Goal: Check status

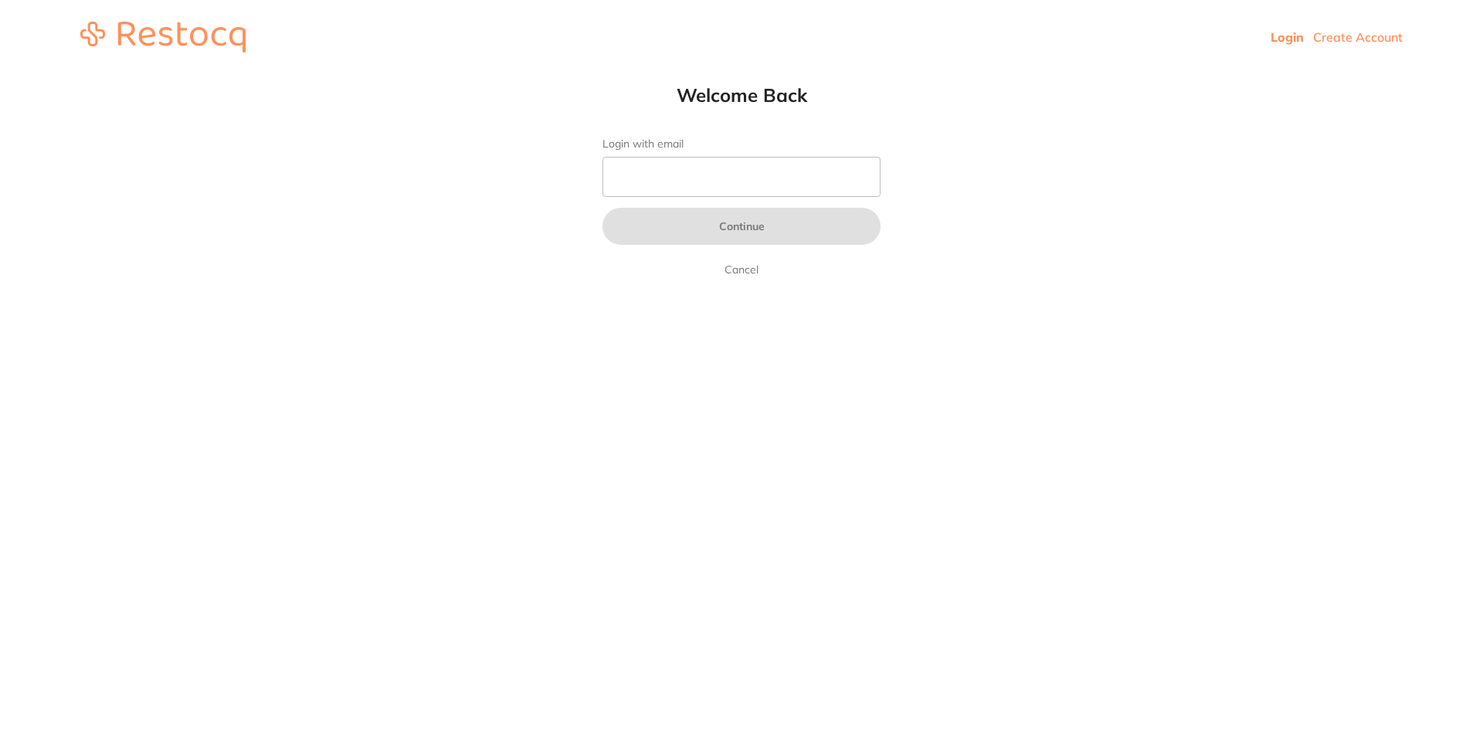
click at [772, 179] on input "Login with email" at bounding box center [741, 177] width 278 height 40
type input "[EMAIL_ADDRESS][DOMAIN_NAME]"
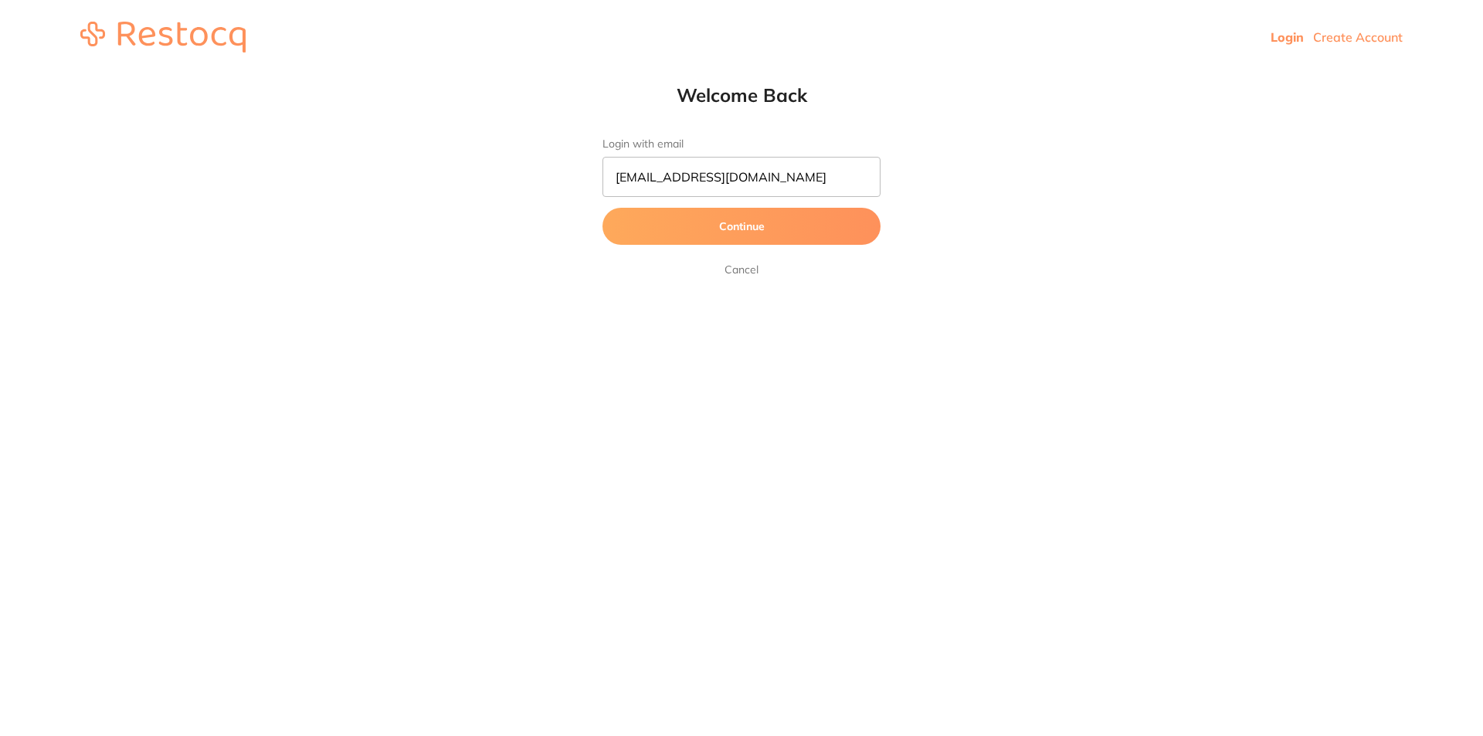
click at [781, 229] on button "Continue" at bounding box center [741, 226] width 278 height 37
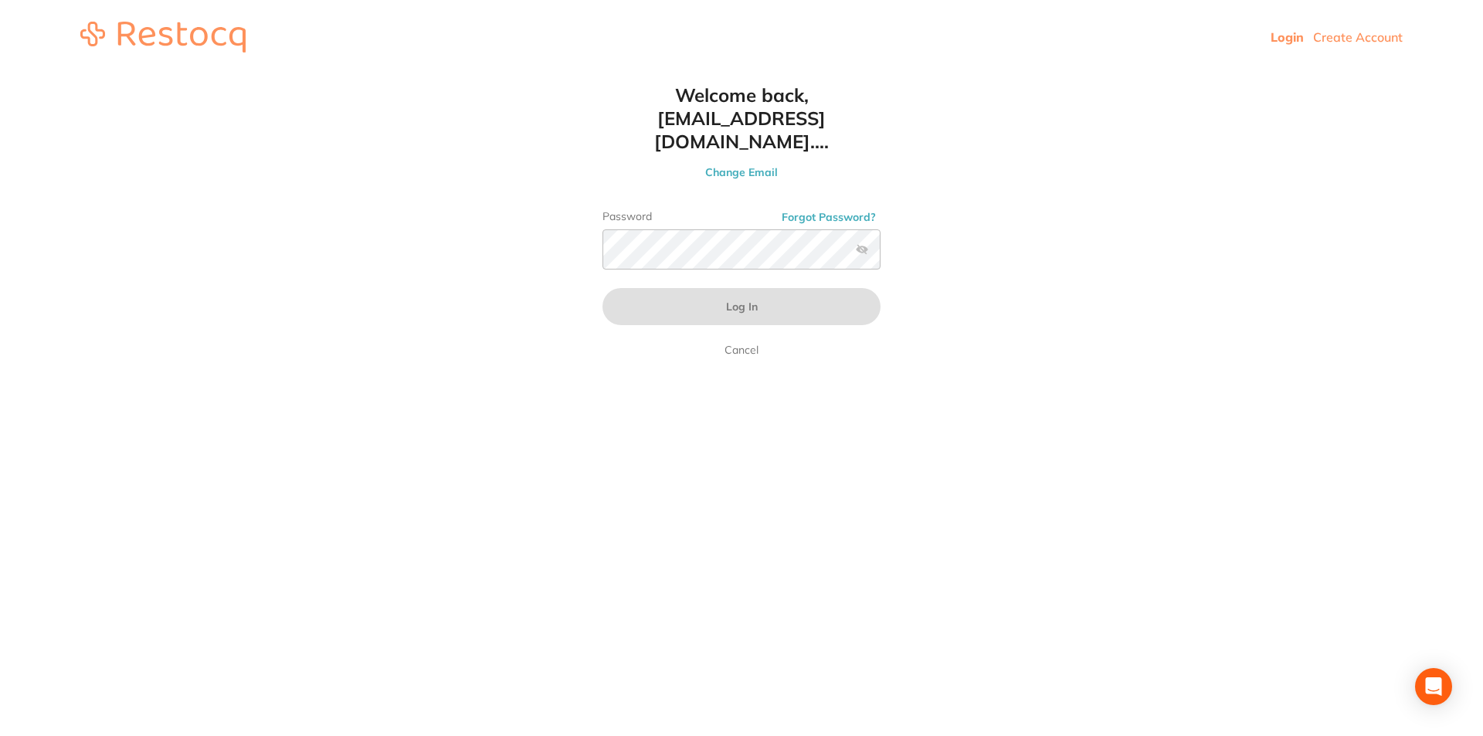
click at [733, 248] on div "Password Forgot Password?" at bounding box center [741, 246] width 278 height 72
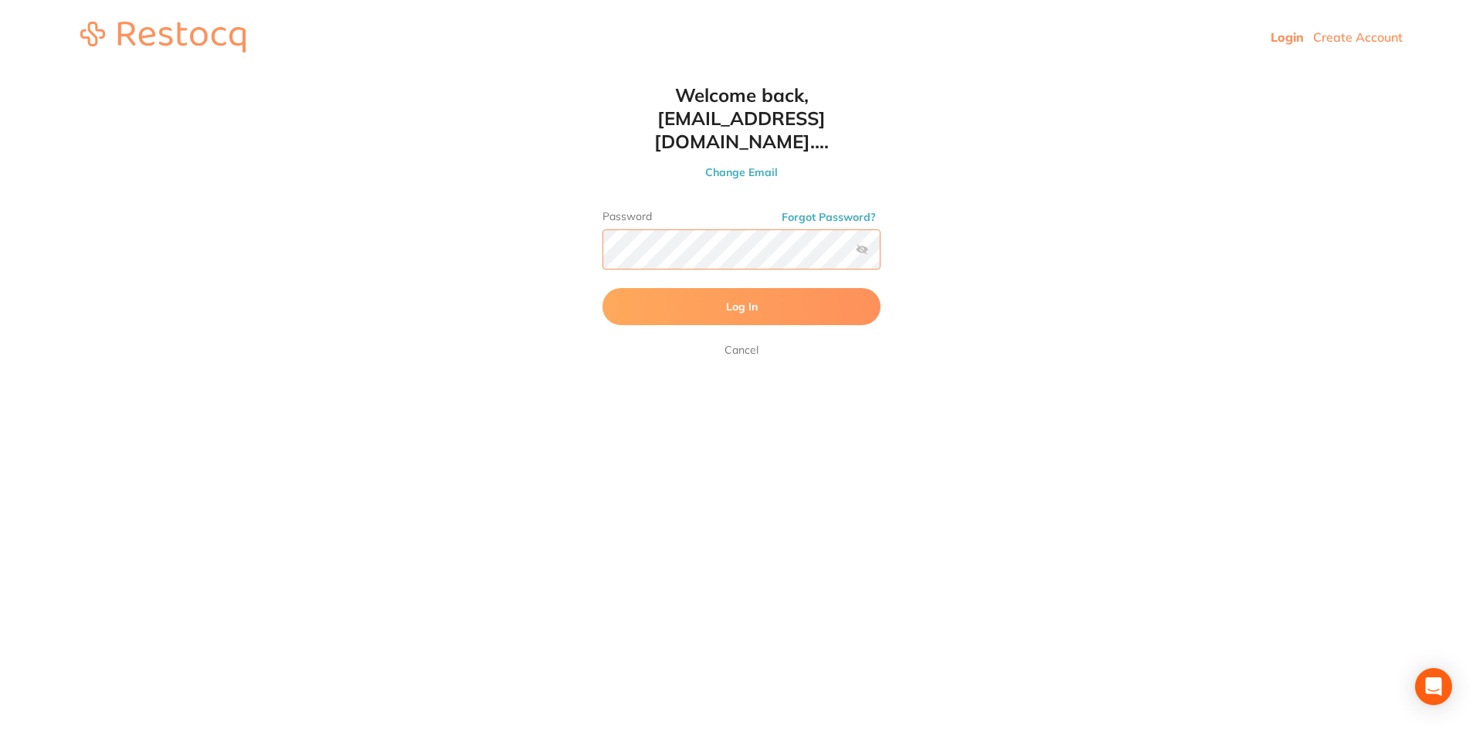
click at [602, 288] on button "Log In" at bounding box center [741, 306] width 278 height 37
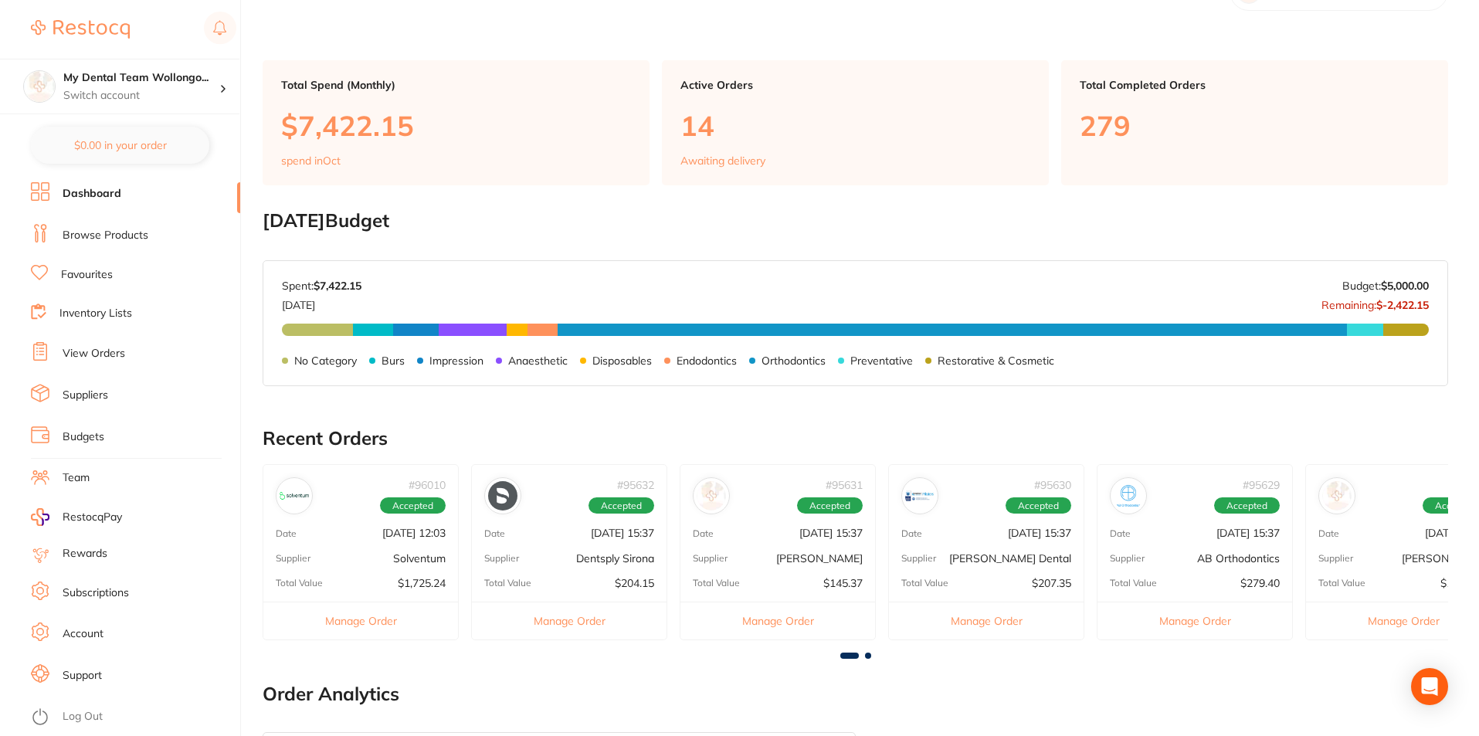
scroll to position [77, 0]
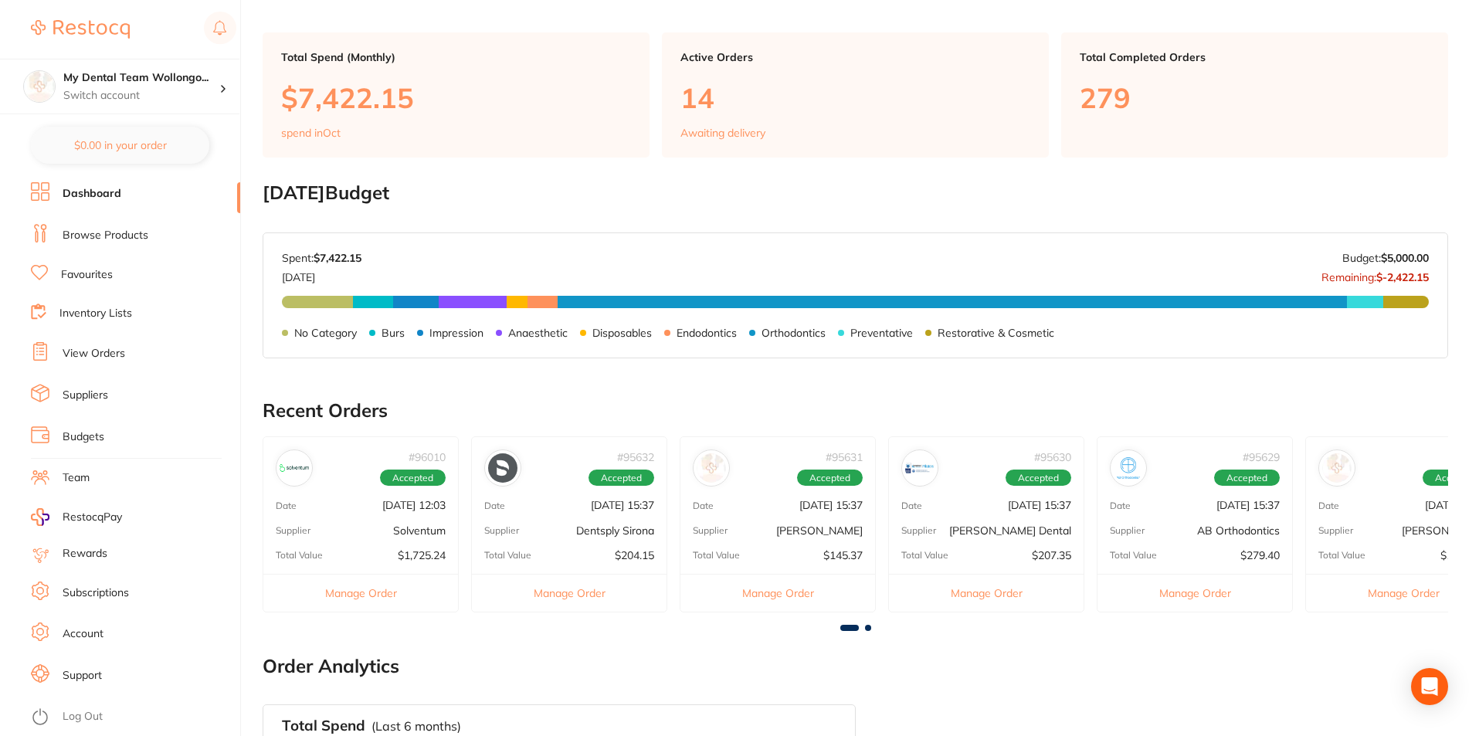
click at [86, 362] on li "View Orders" at bounding box center [135, 353] width 209 height 23
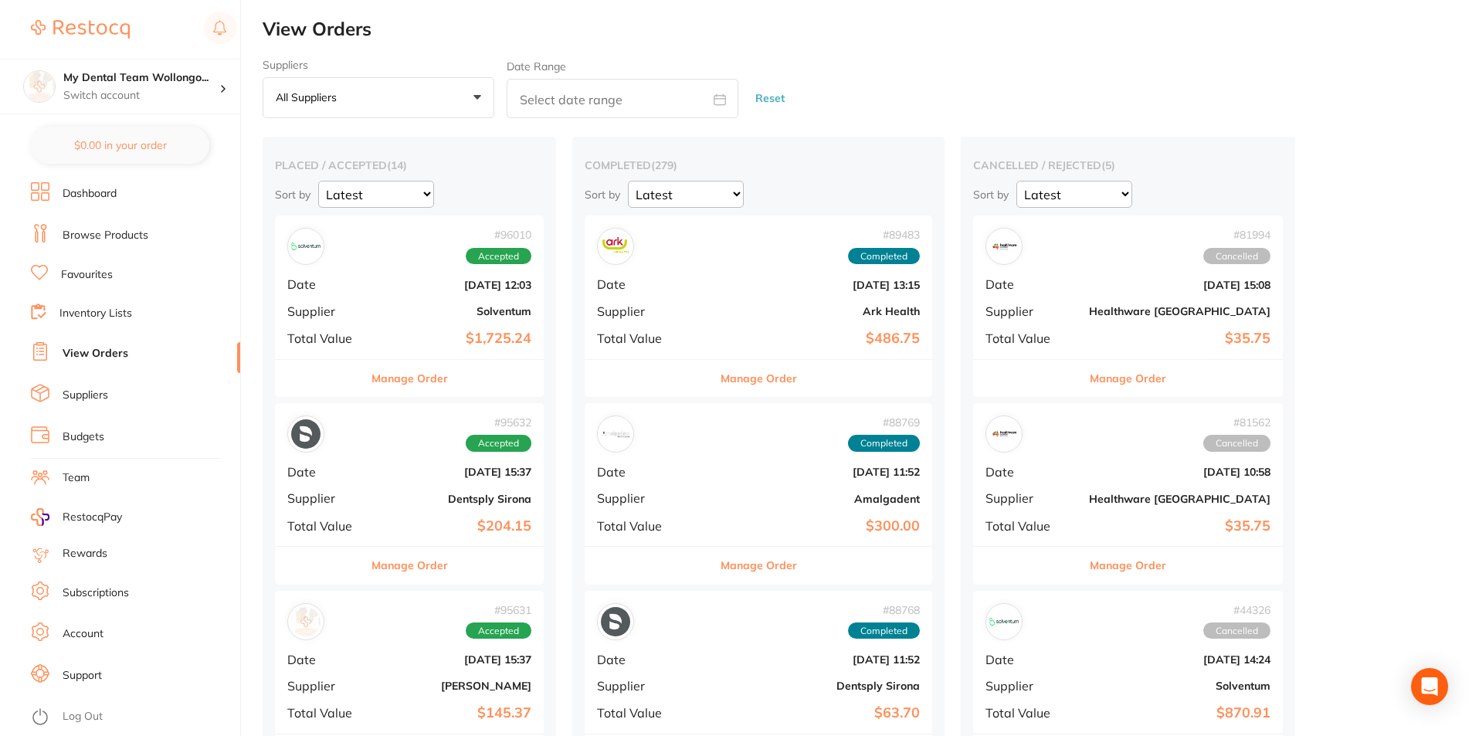
click at [385, 381] on button "Manage Order" at bounding box center [409, 378] width 76 height 37
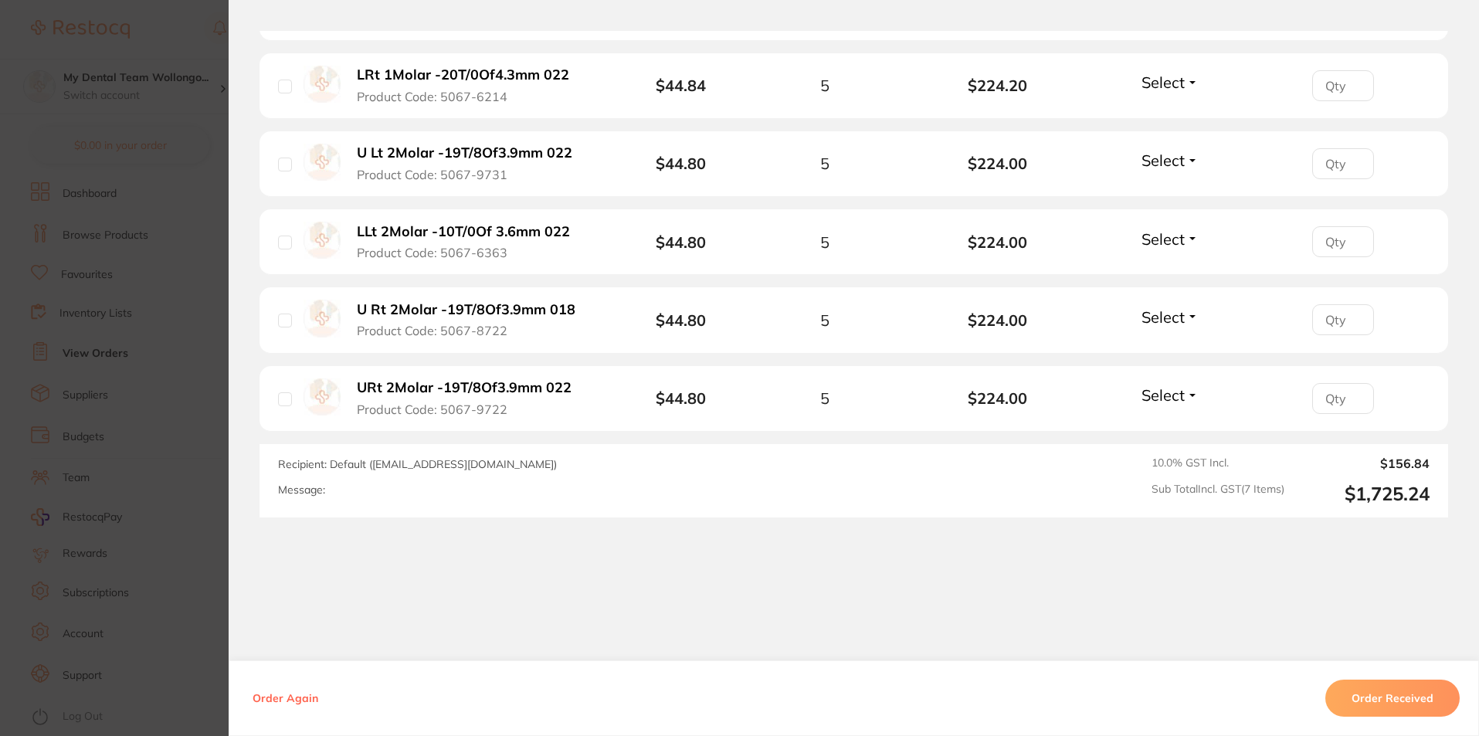
scroll to position [656, 0]
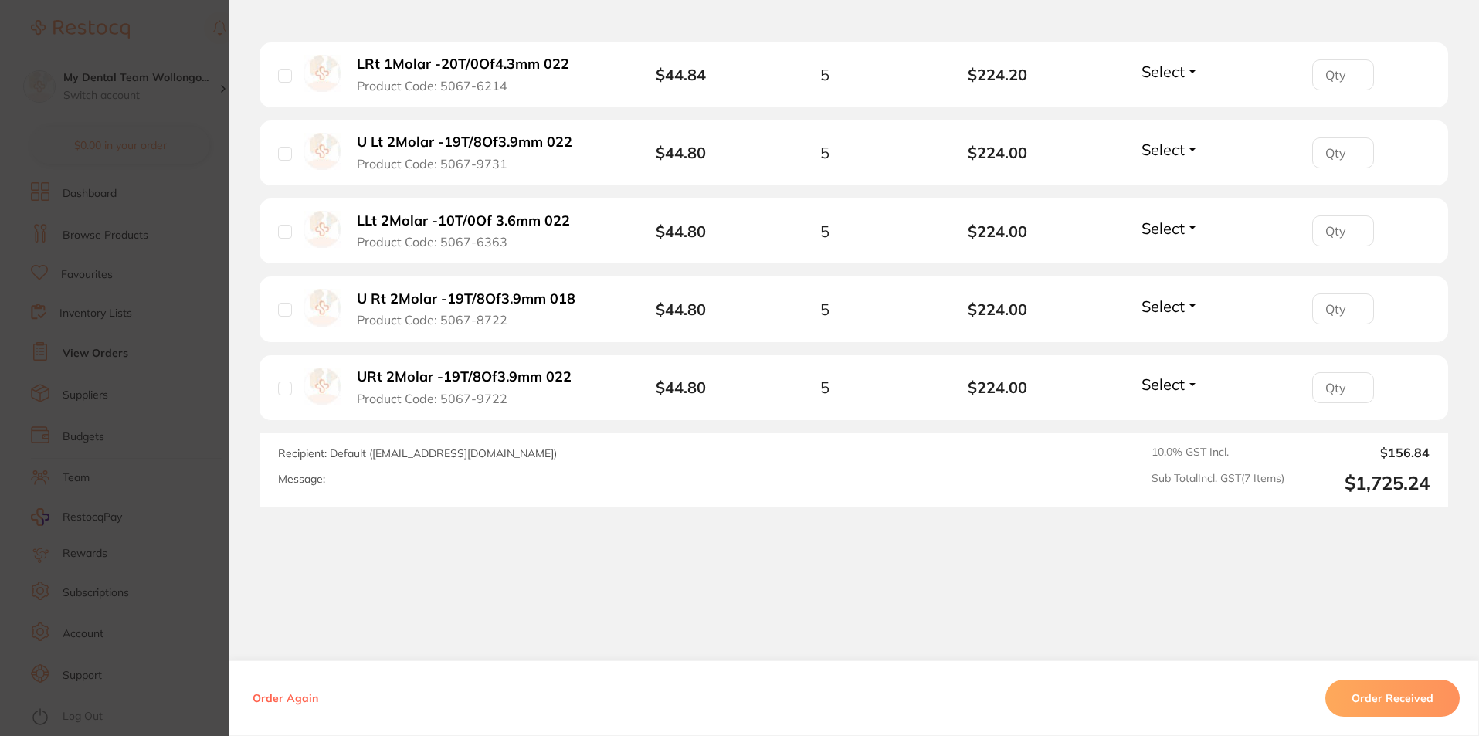
click at [81, 371] on section "Order ID: Restocq- 96010 Order Information Accepted Order Order Date [DATE] 12:…" at bounding box center [739, 368] width 1479 height 736
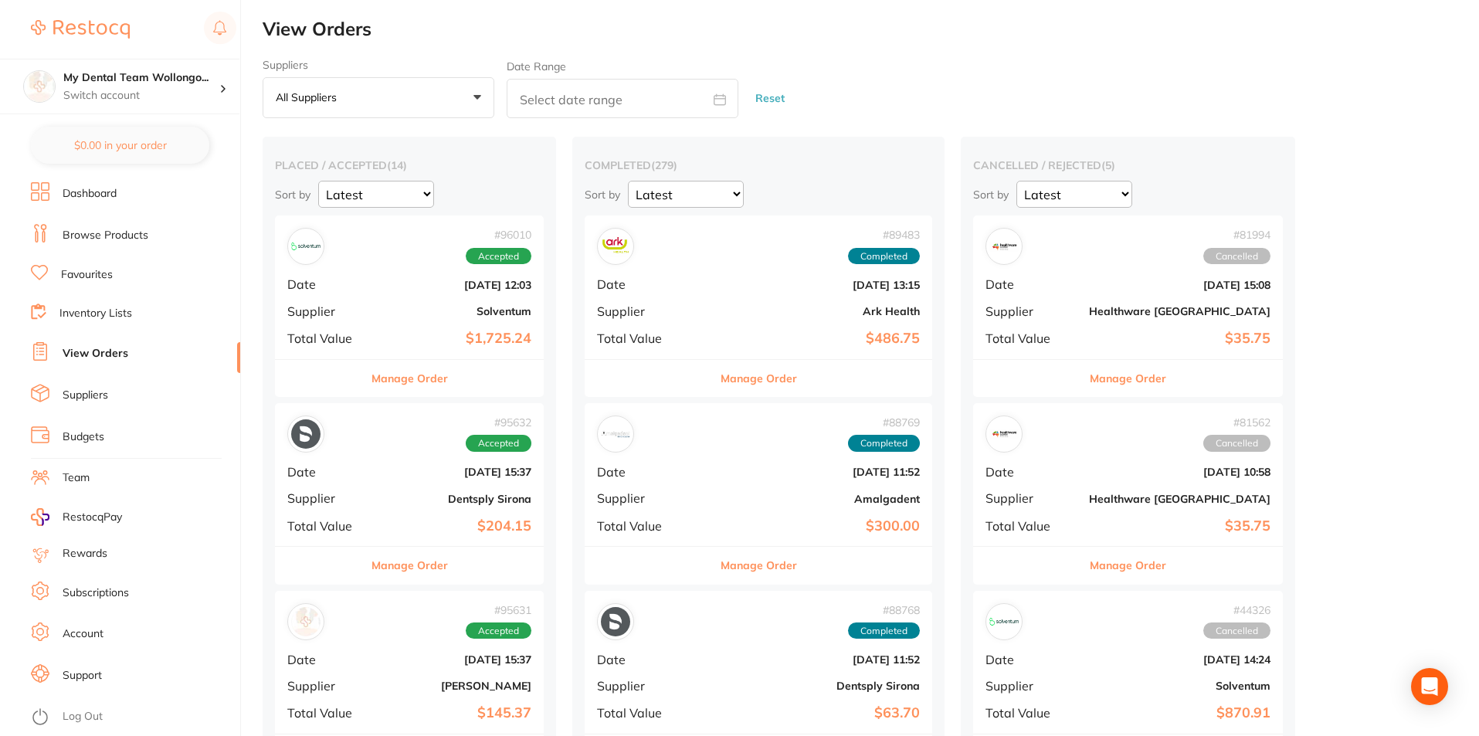
click at [416, 564] on button "Manage Order" at bounding box center [409, 565] width 76 height 37
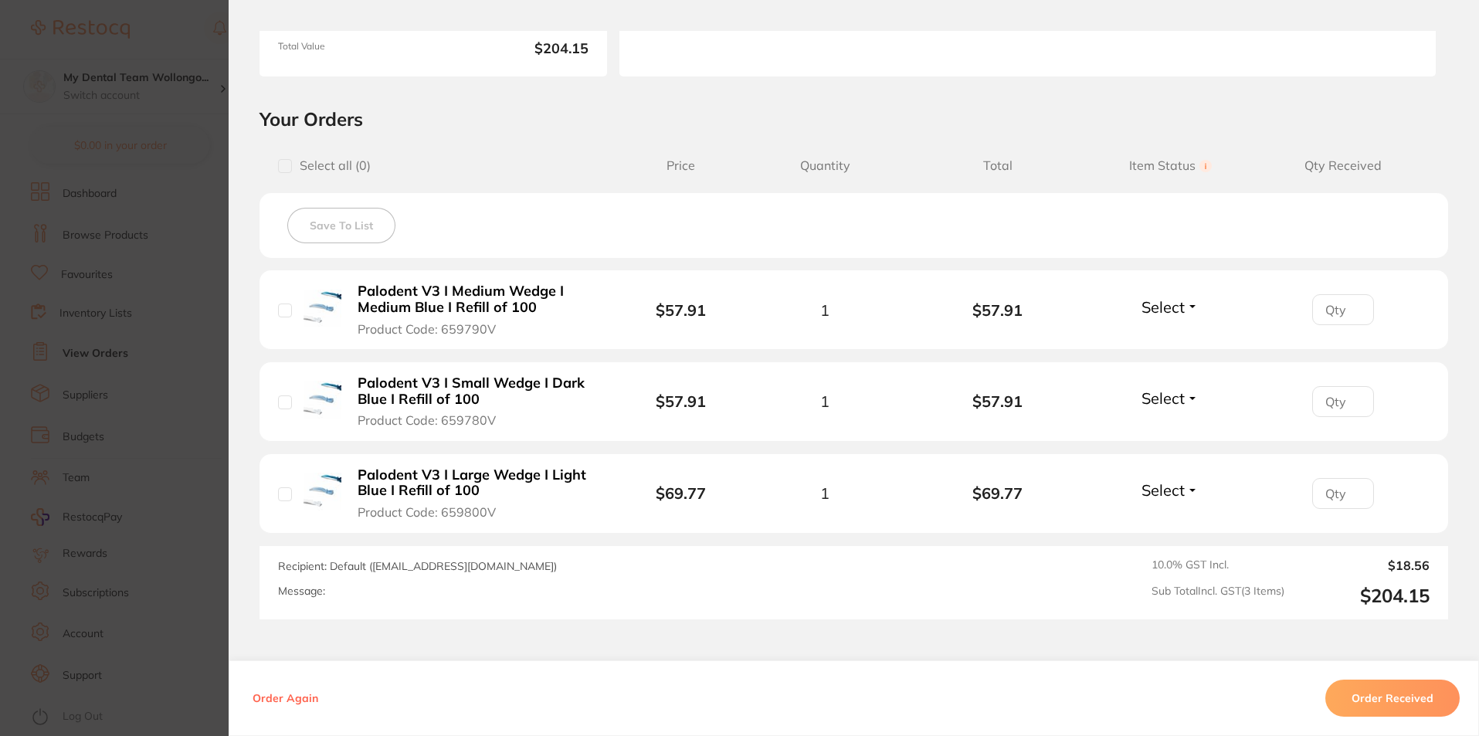
scroll to position [385, 0]
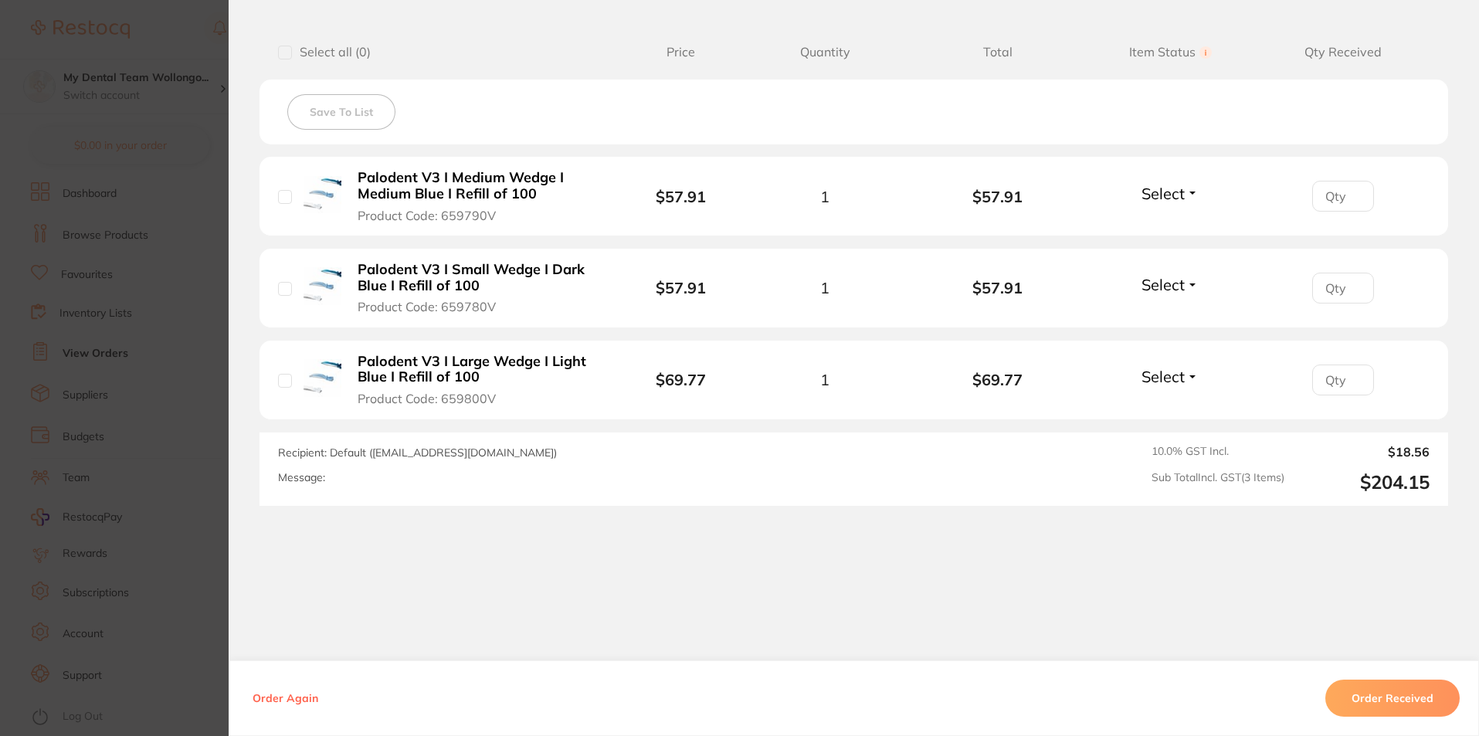
click at [176, 462] on section "Order ID: Restocq- 95632 Order Information Accepted Order Order Date [DATE] 15:…" at bounding box center [739, 368] width 1479 height 736
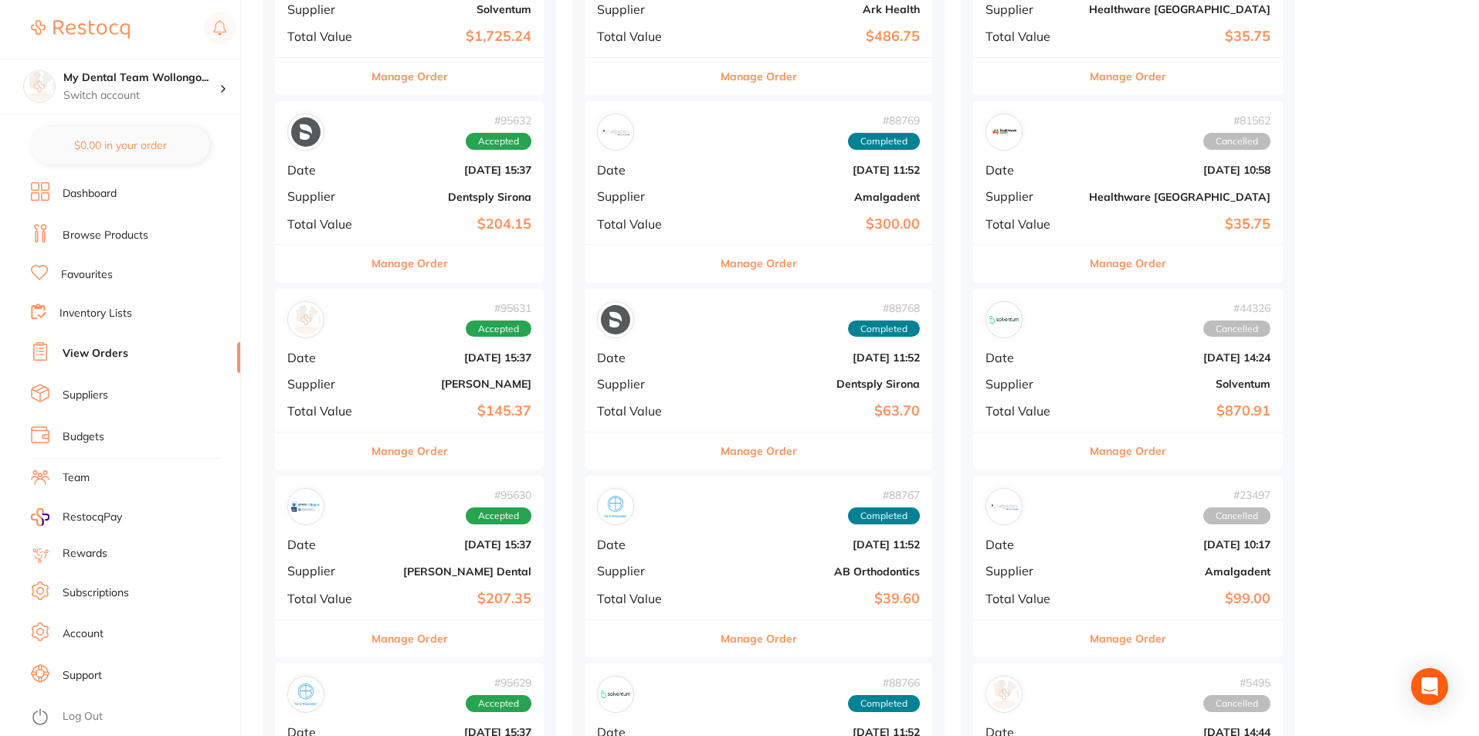
scroll to position [309, 0]
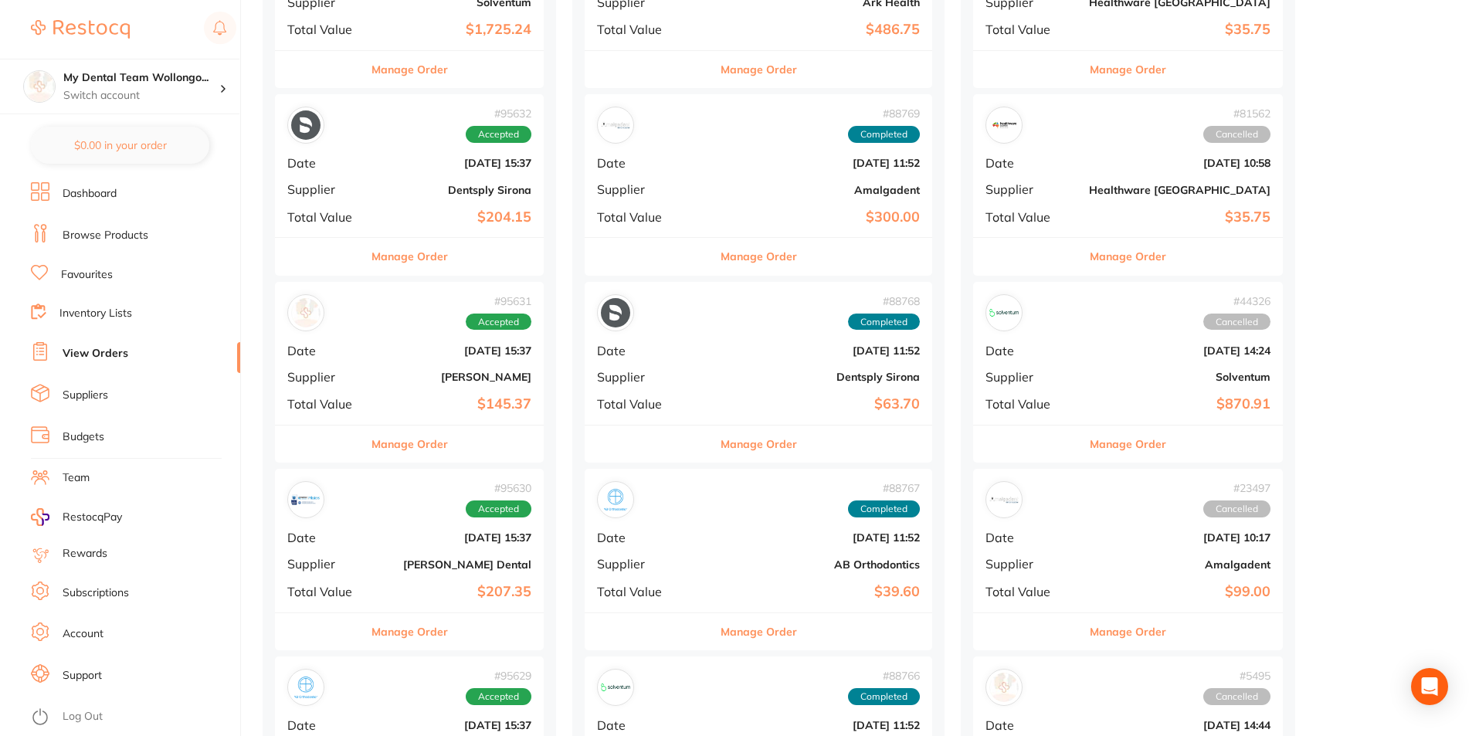
click at [397, 431] on button "Manage Order" at bounding box center [409, 443] width 76 height 37
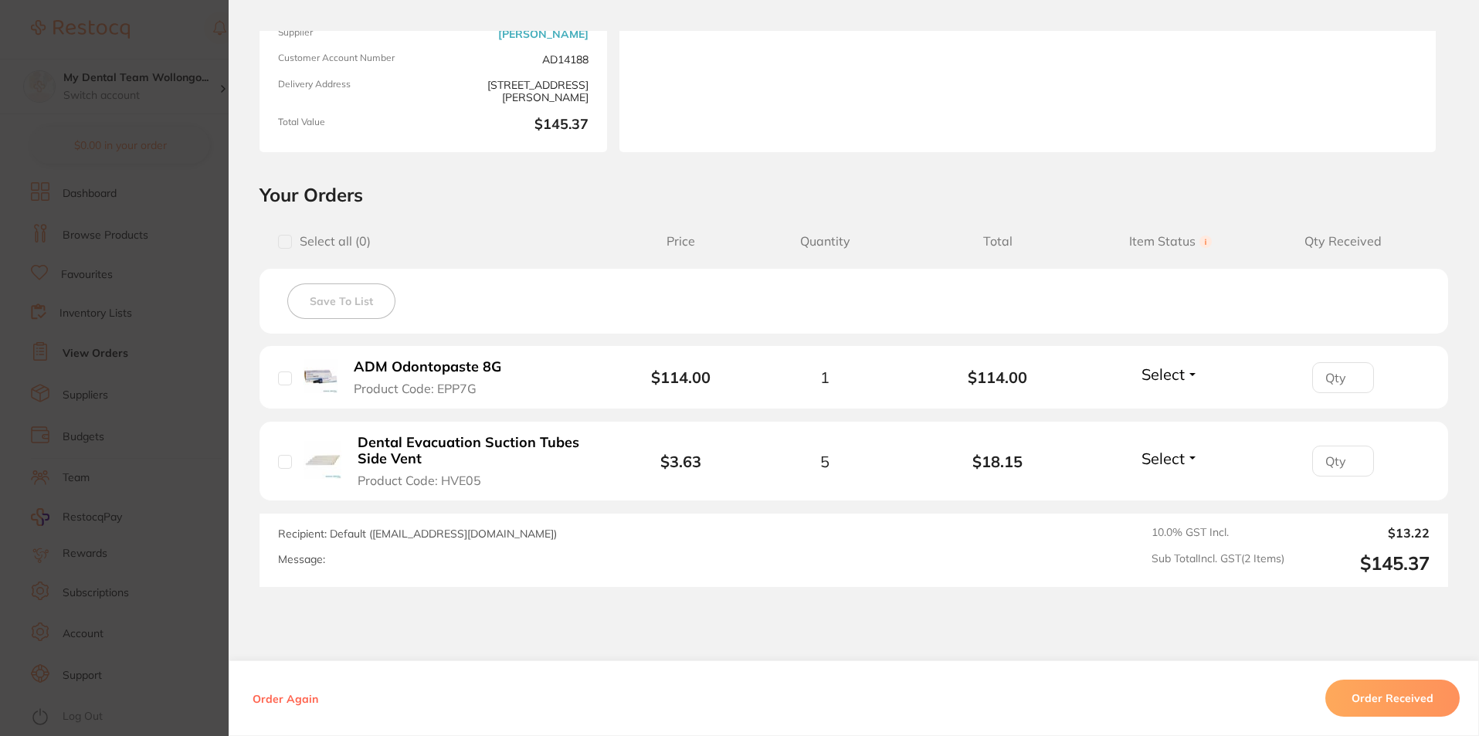
scroll to position [277, 0]
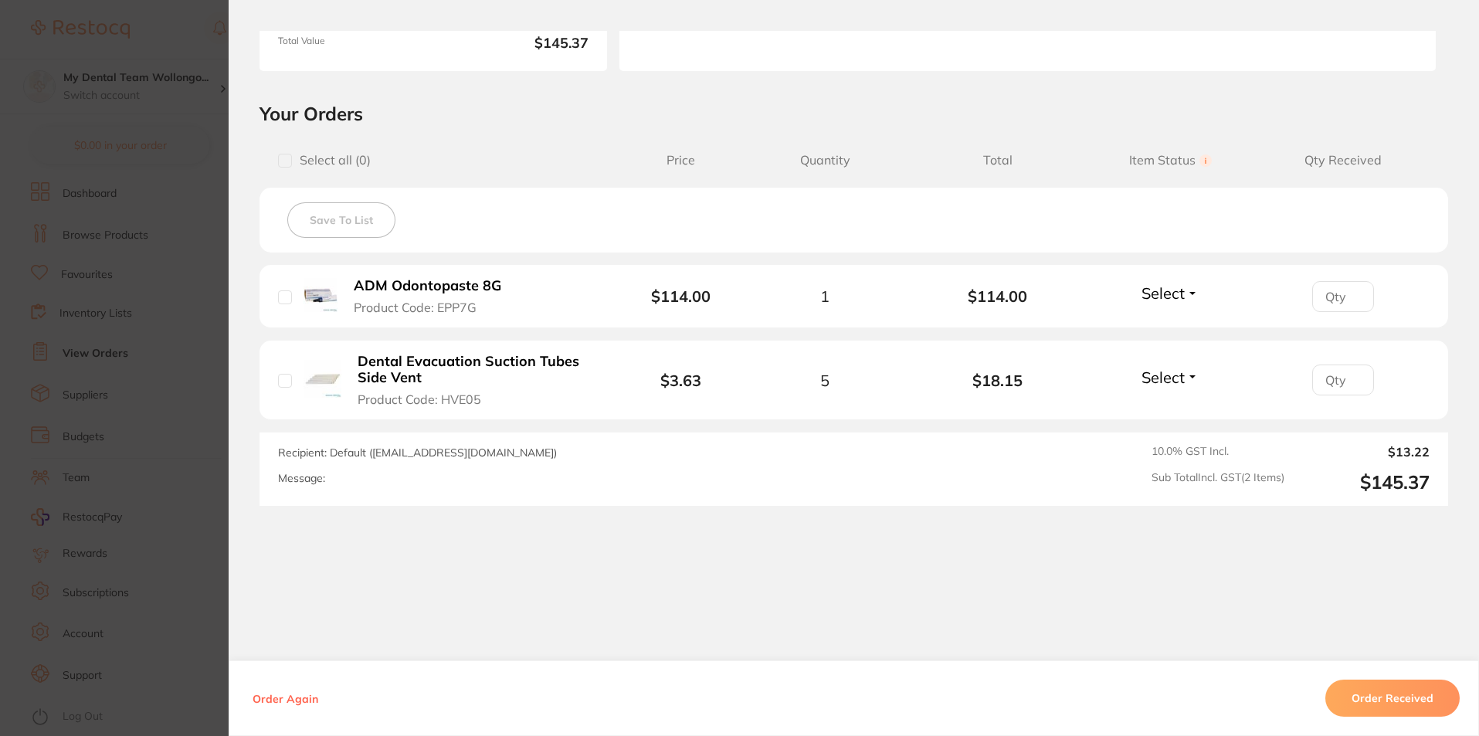
click at [169, 510] on section "Order ID: Restocq- 95631 Order Information Accepted Order Order Date [DATE] 15:…" at bounding box center [739, 368] width 1479 height 736
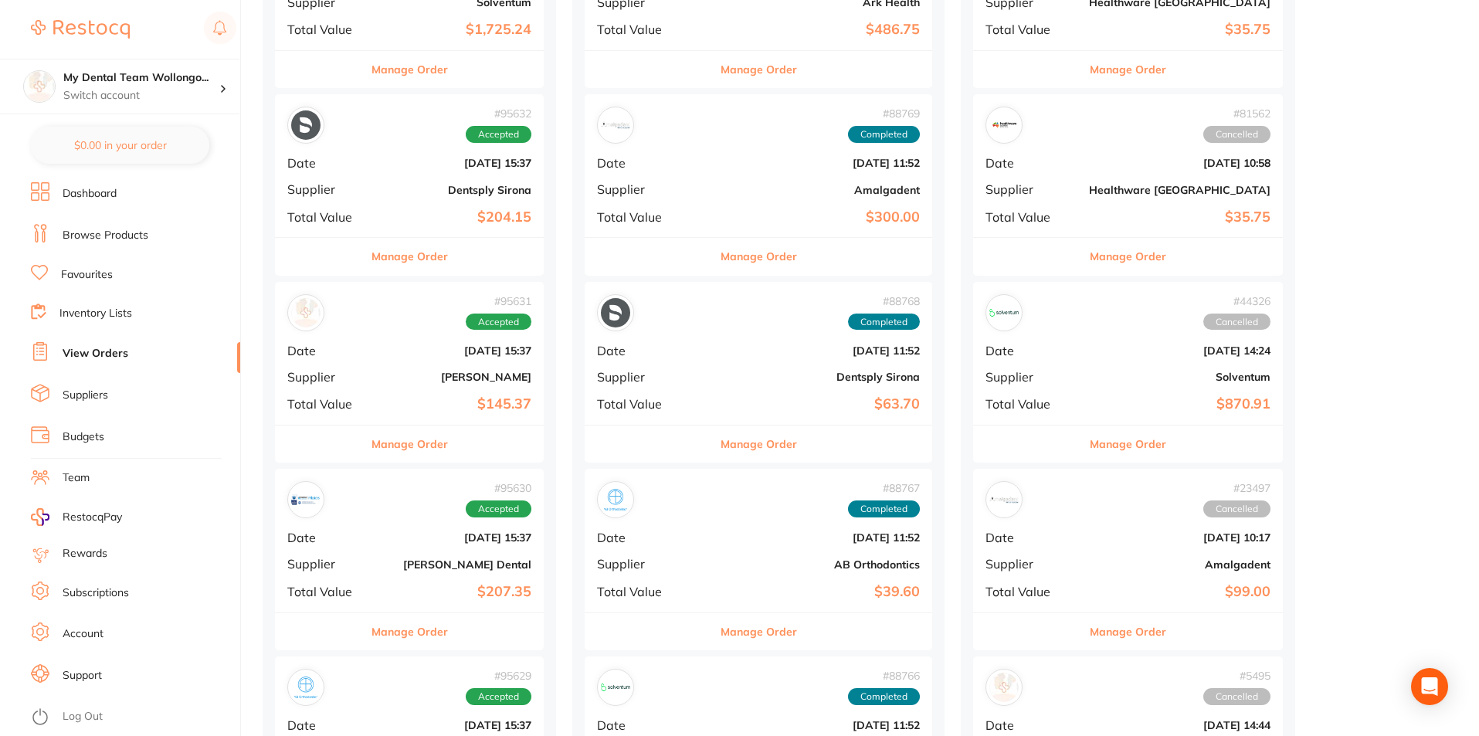
scroll to position [386, 0]
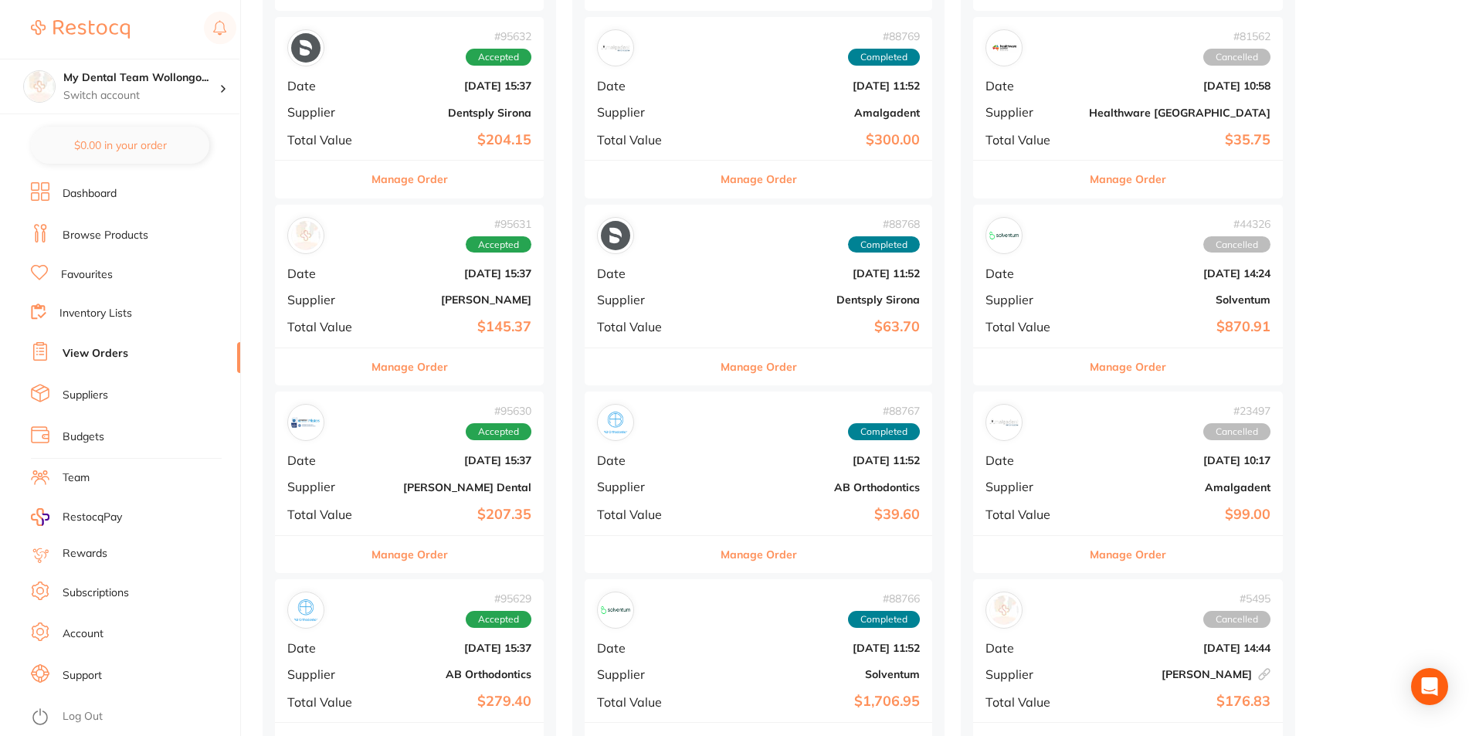
click at [430, 197] on button "Manage Order" at bounding box center [409, 179] width 76 height 37
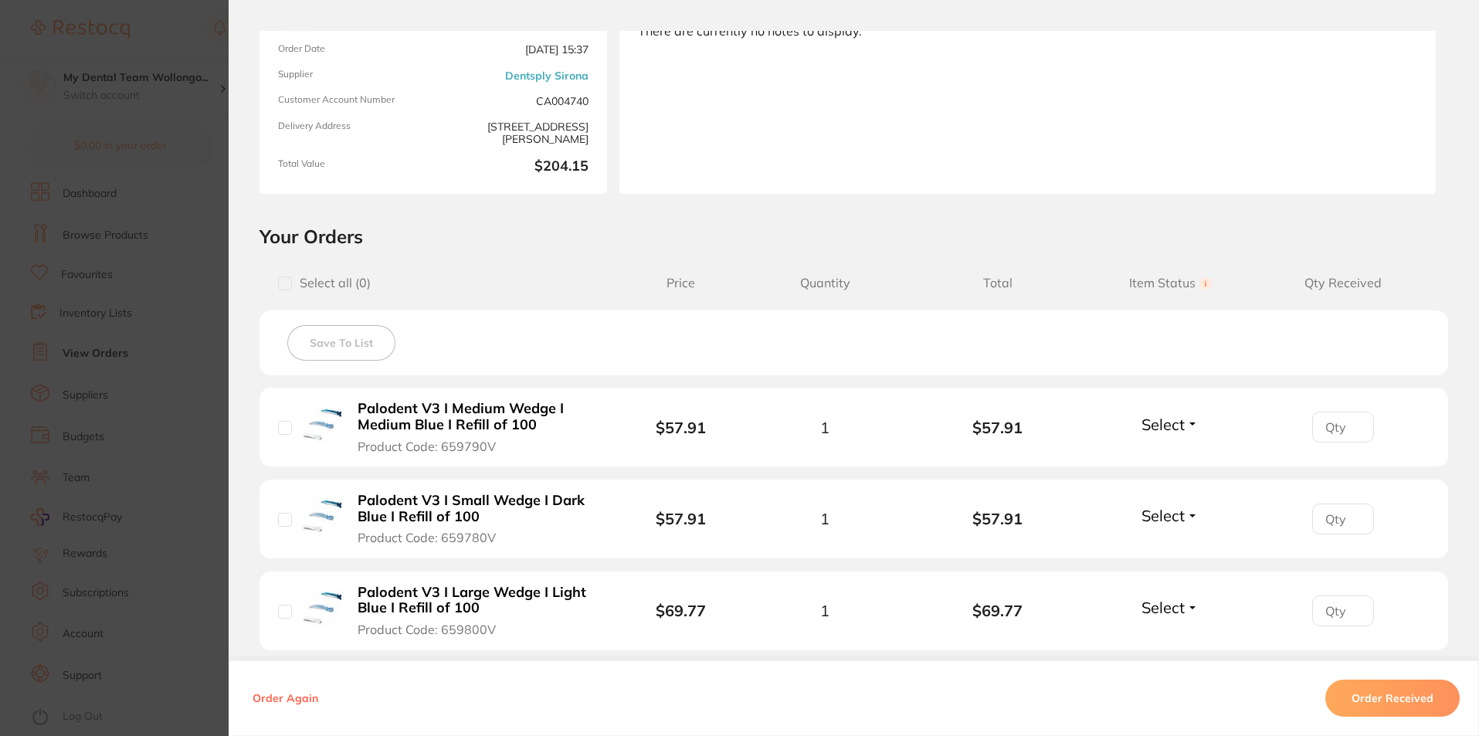
scroll to position [232, 0]
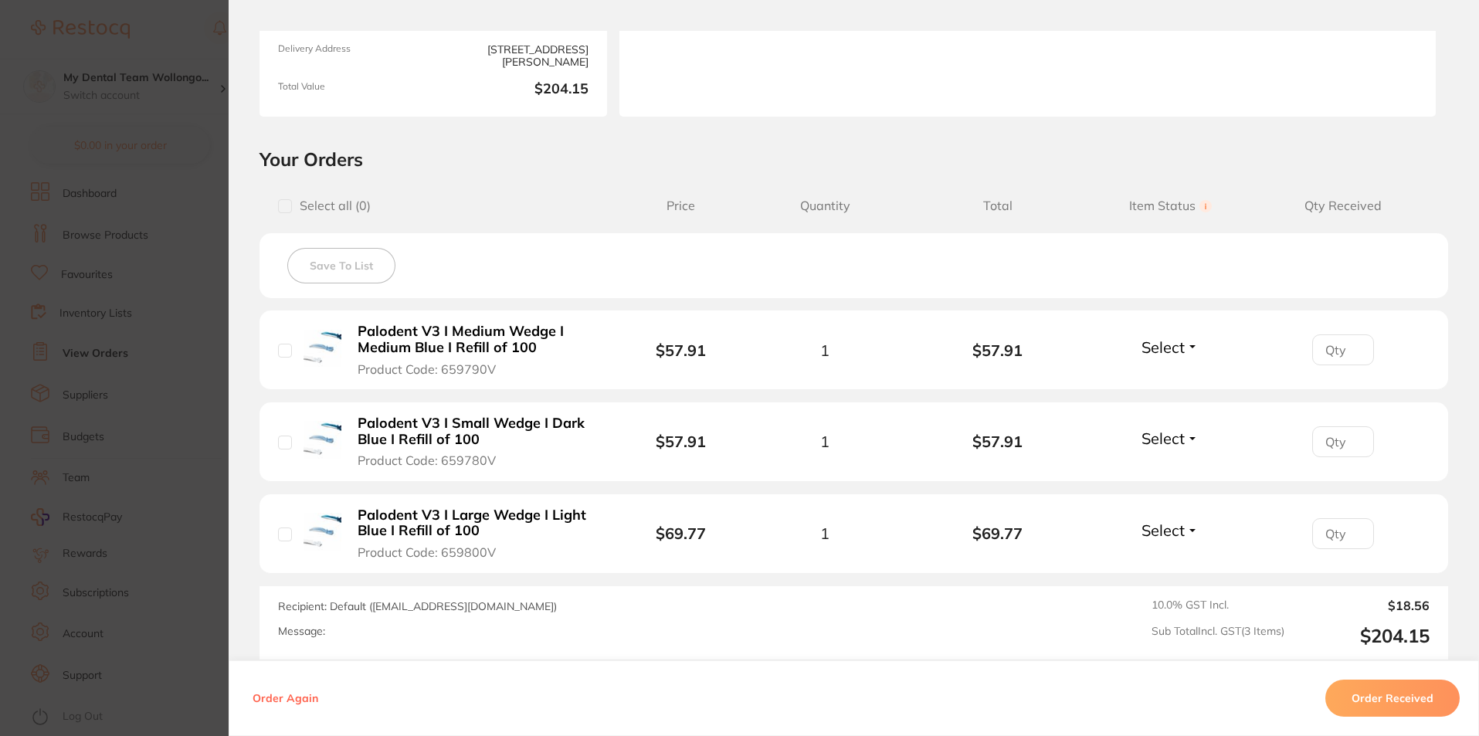
click at [184, 214] on section "Order ID: Restocq- 95632 Order Information Accepted Order Order Date [DATE] 15:…" at bounding box center [739, 368] width 1479 height 736
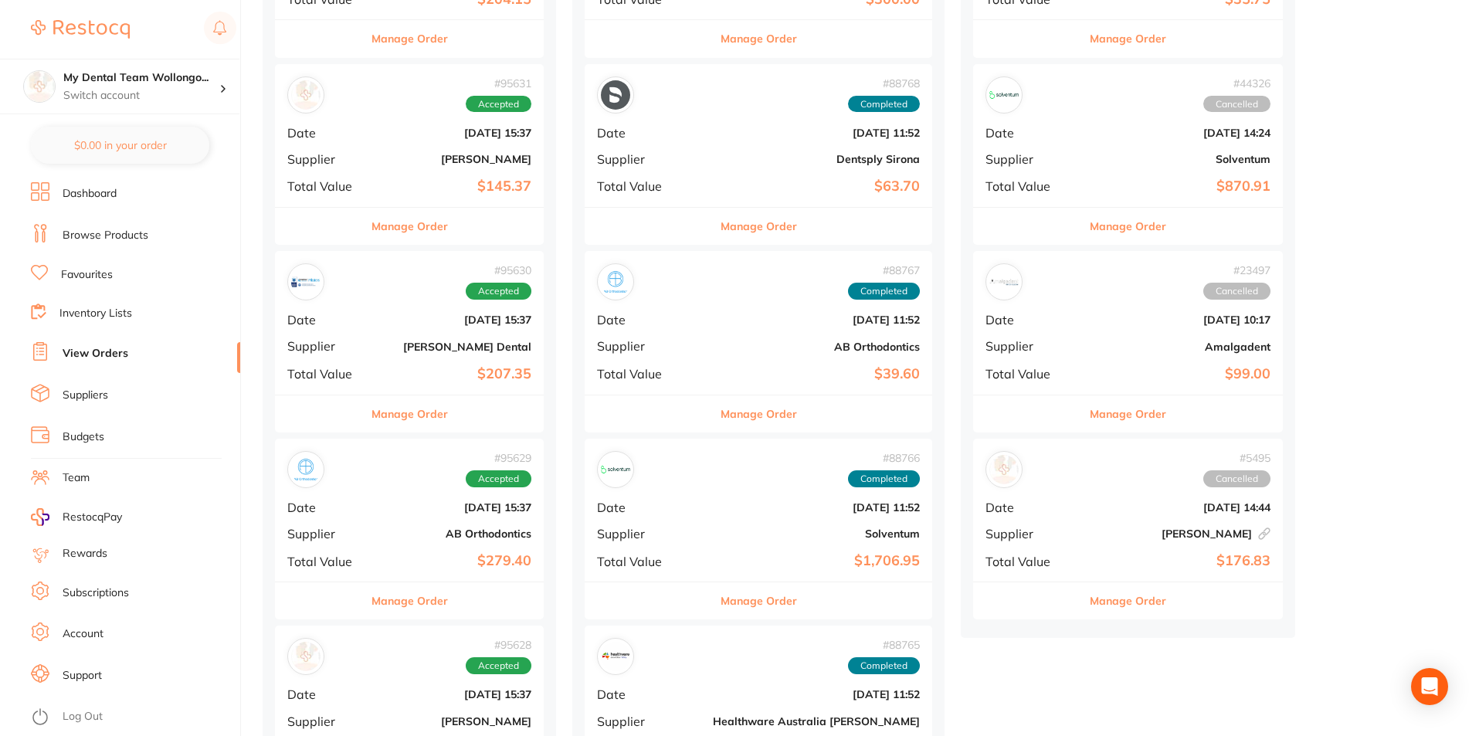
scroll to position [541, 0]
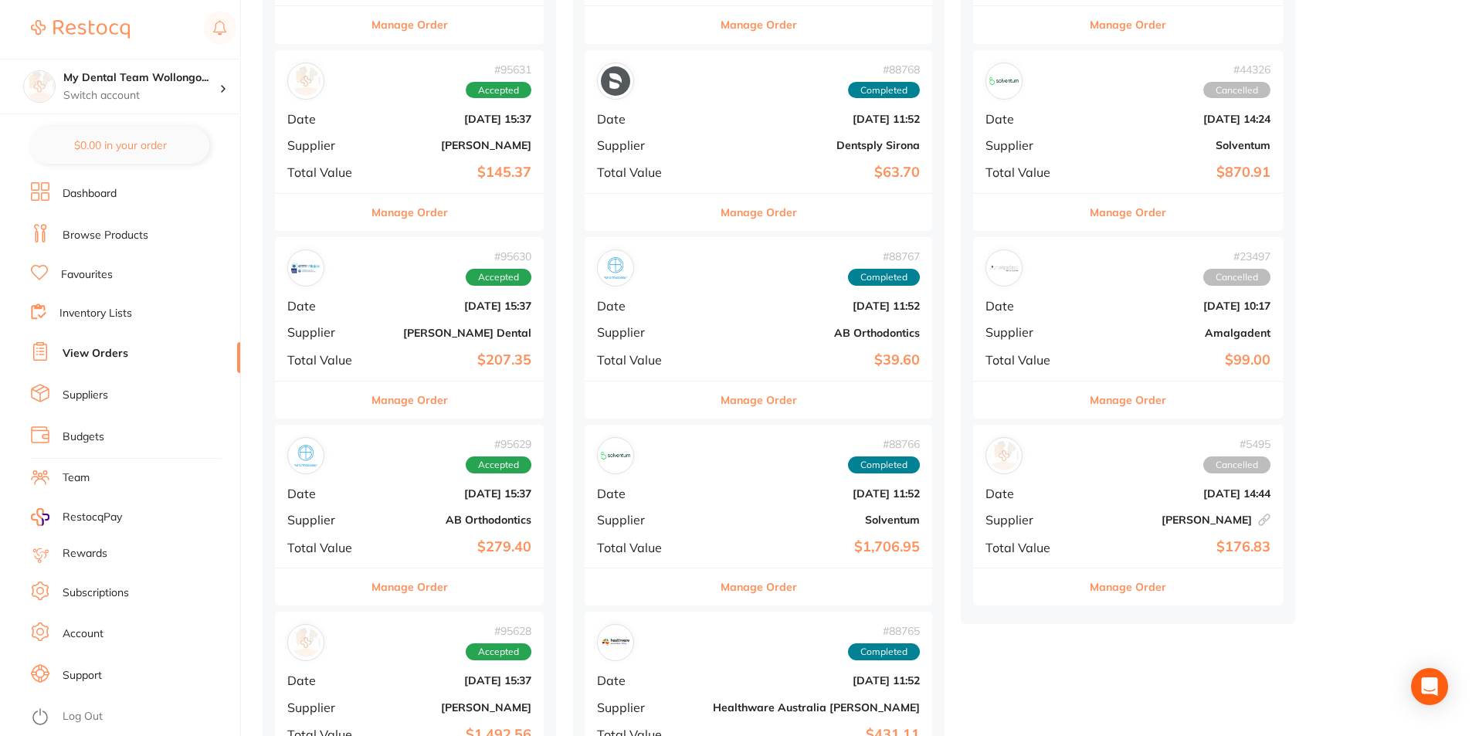
drag, startPoint x: 436, startPoint y: 570, endPoint x: 441, endPoint y: 588, distance: 18.6
click at [436, 571] on button "Manage Order" at bounding box center [409, 586] width 76 height 37
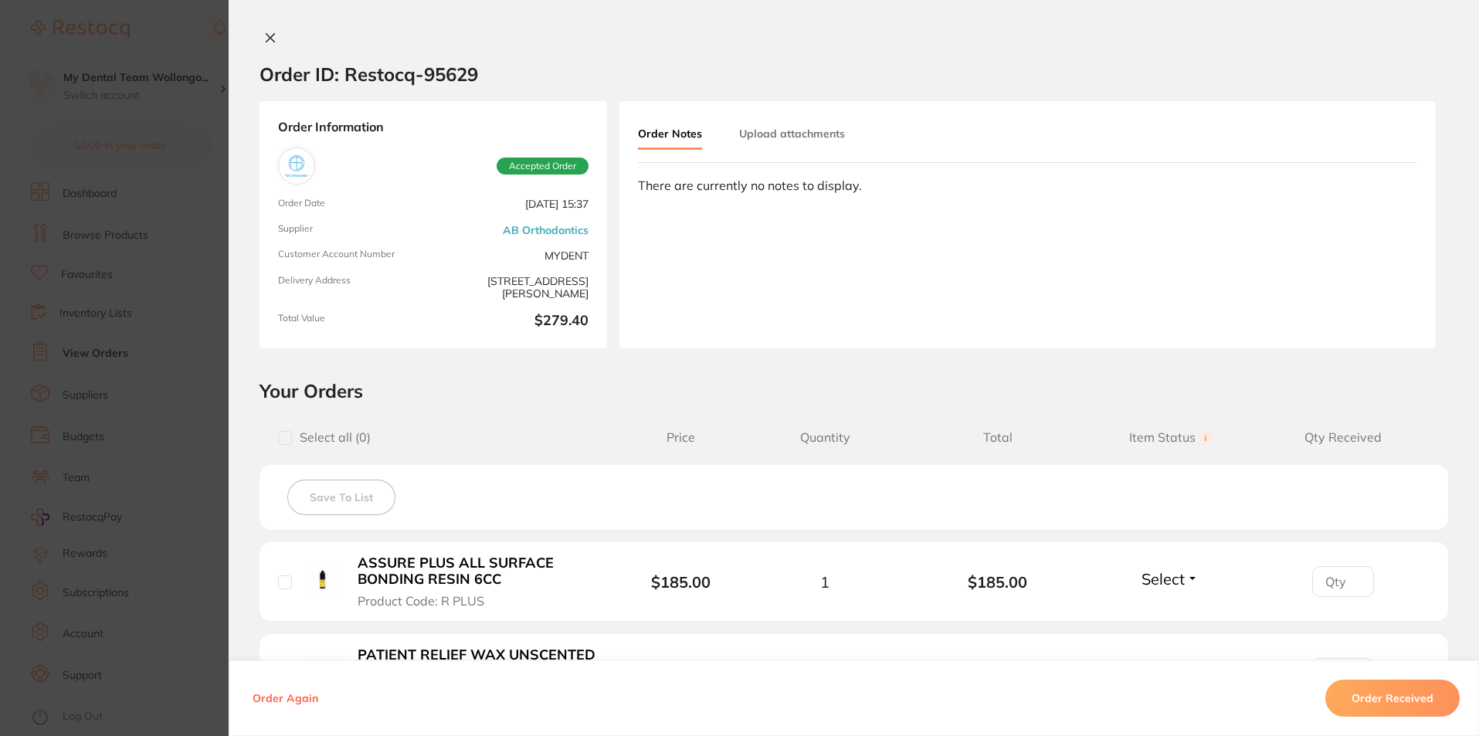
click at [438, 593] on section "Order ID: Restocq- 95629 Order Information Accepted Order Order Date [DATE] 15:…" at bounding box center [739, 368] width 1479 height 736
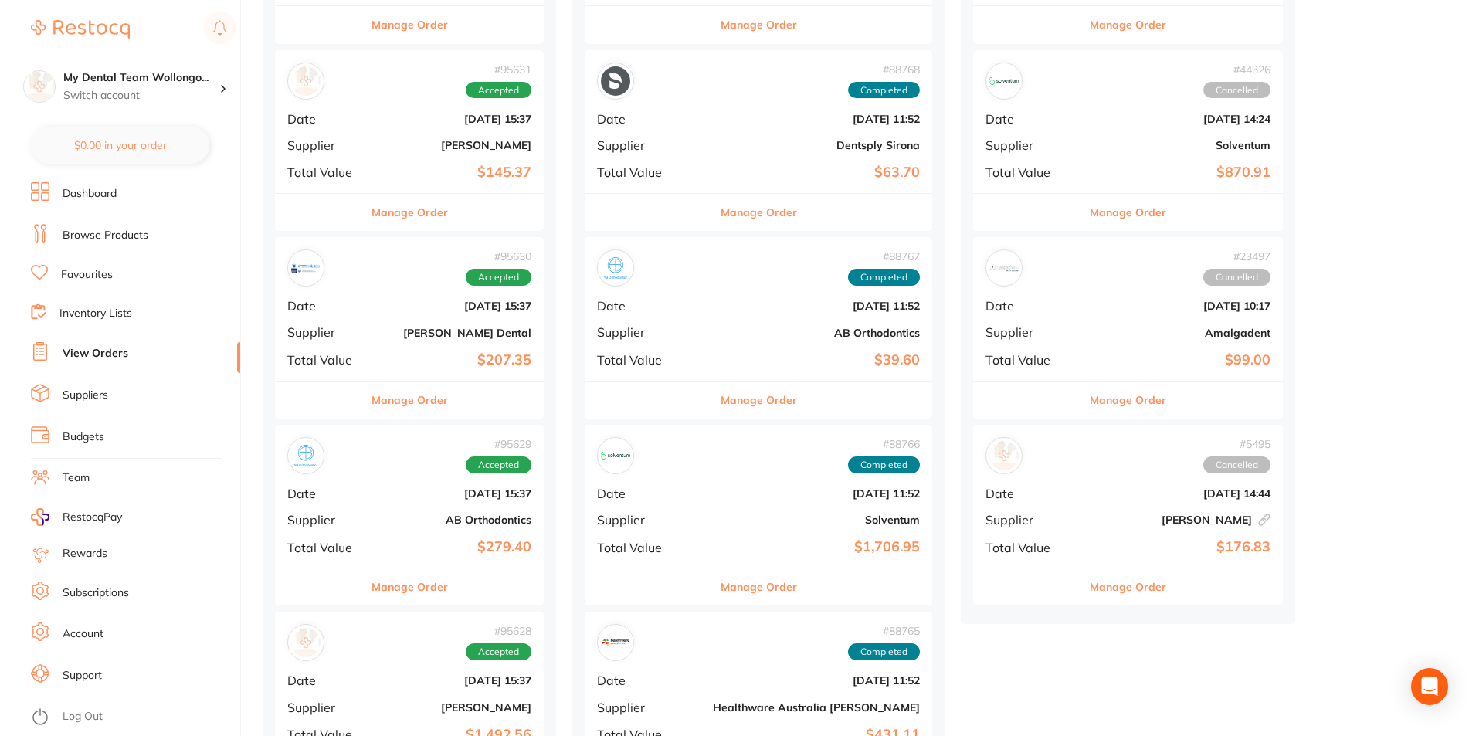
click at [405, 617] on div "# 95628 Accepted Date [DATE] 15:37 Supplier [PERSON_NAME] Total Value $1,492.56" at bounding box center [409, 683] width 269 height 143
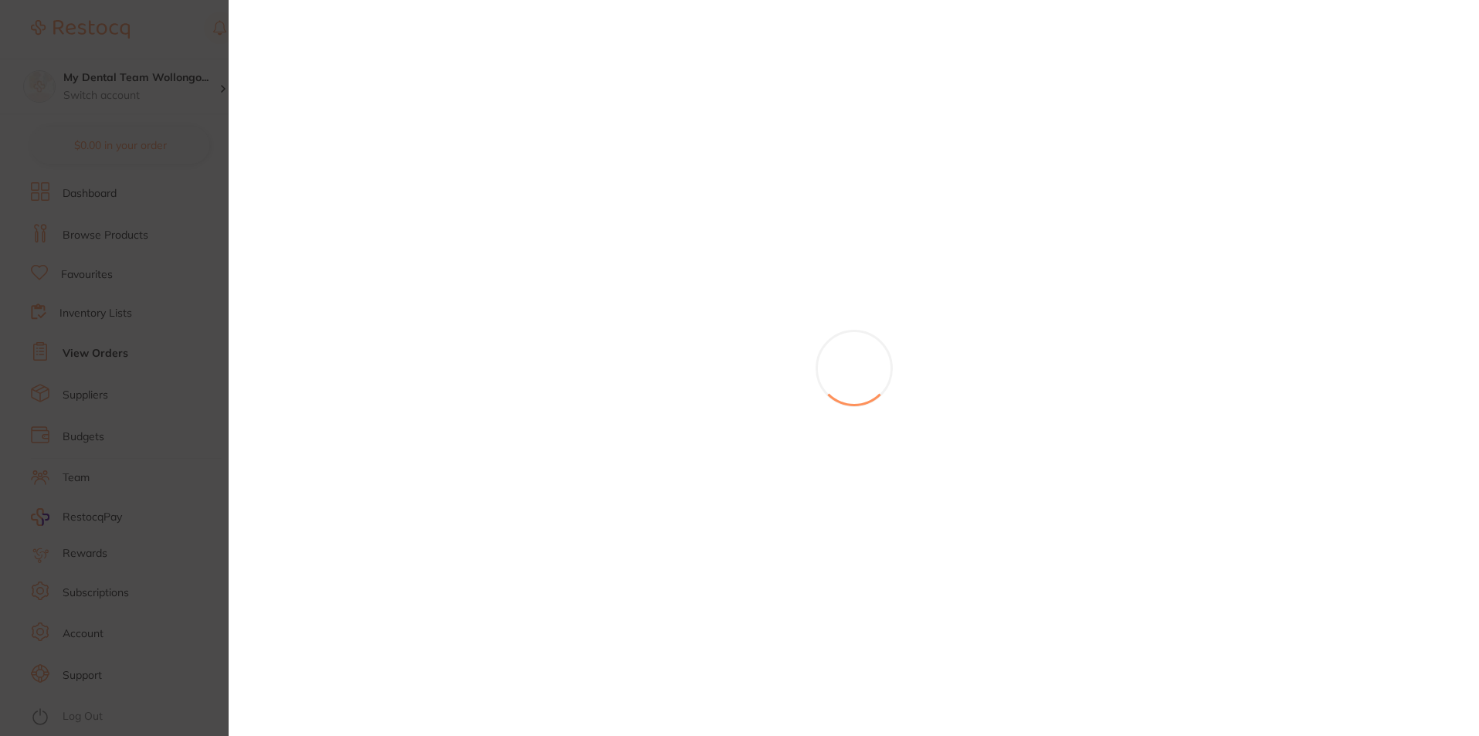
click at [408, 601] on section at bounding box center [739, 368] width 1479 height 736
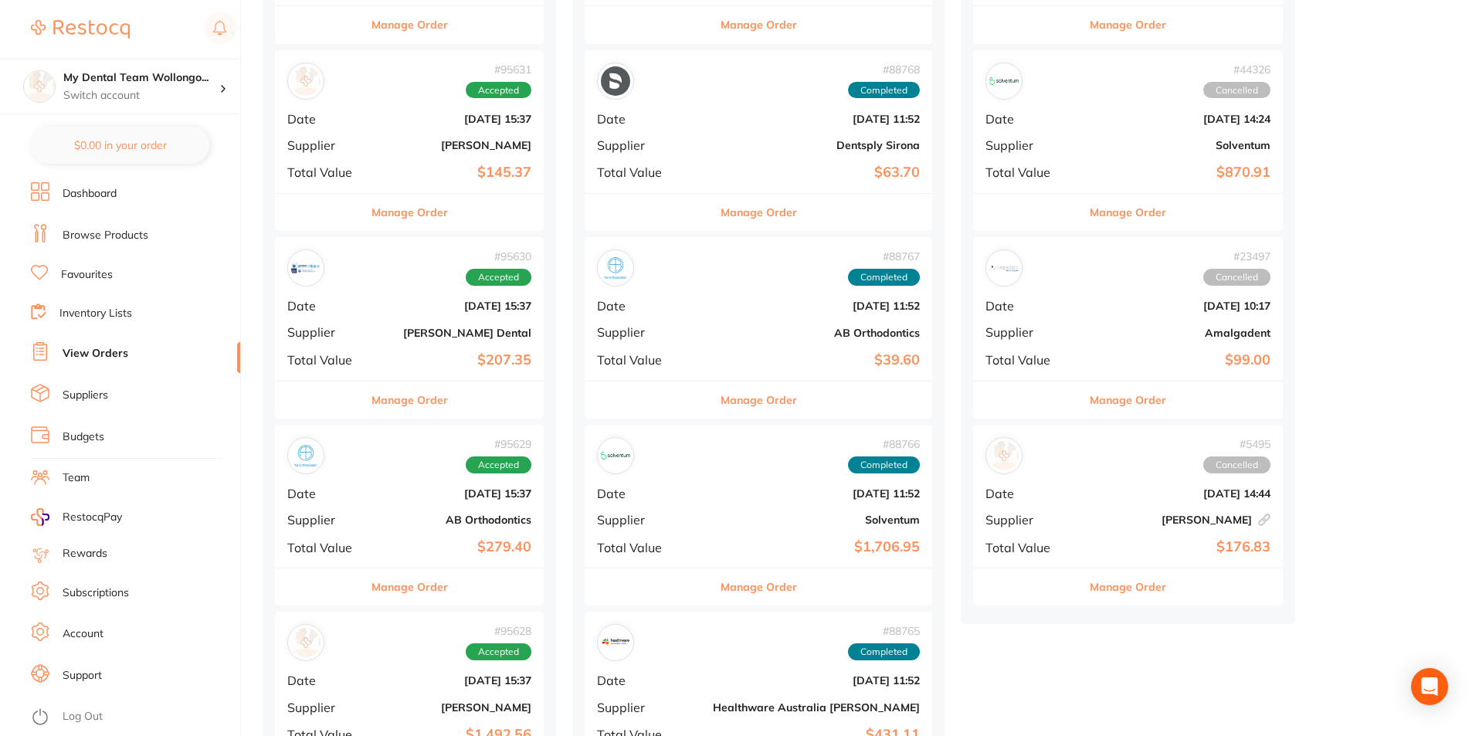
click at [401, 578] on button "Manage Order" at bounding box center [409, 586] width 76 height 37
